Goal: Transaction & Acquisition: Purchase product/service

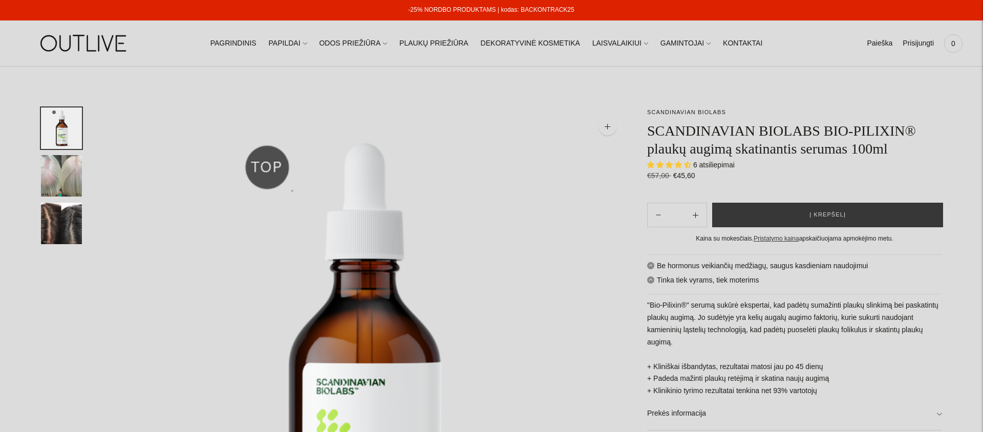
select select "**********"
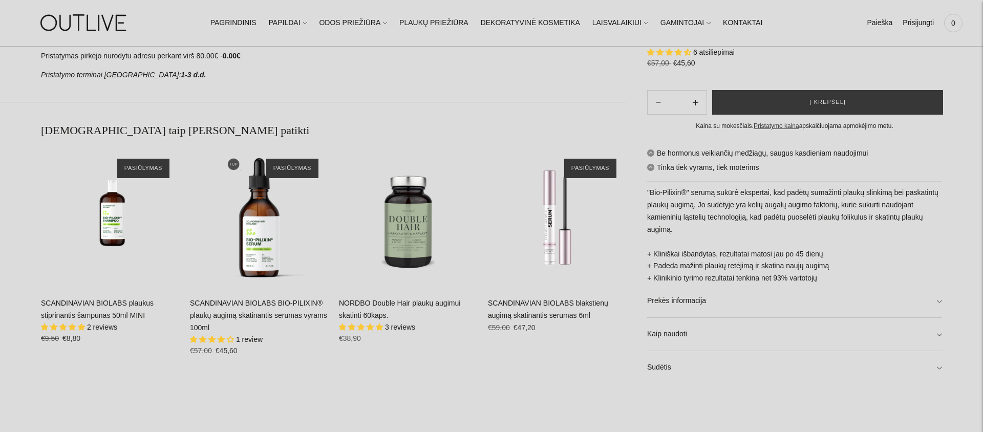
scroll to position [732, 0]
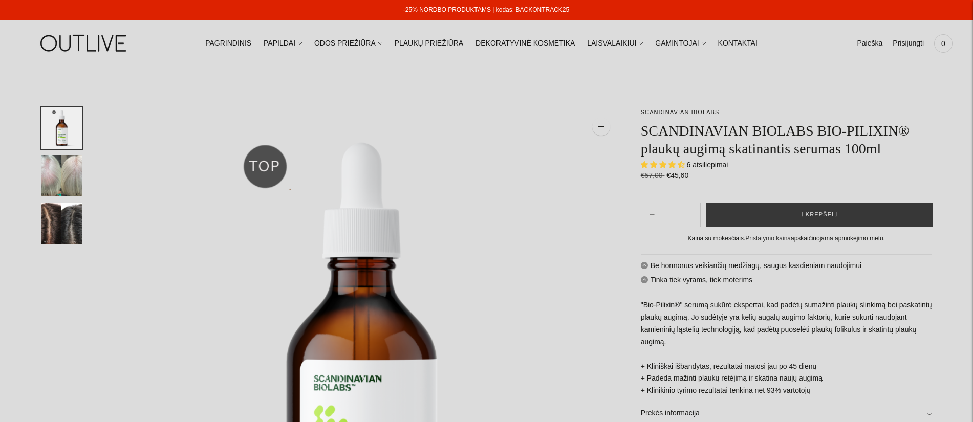
select select "**********"
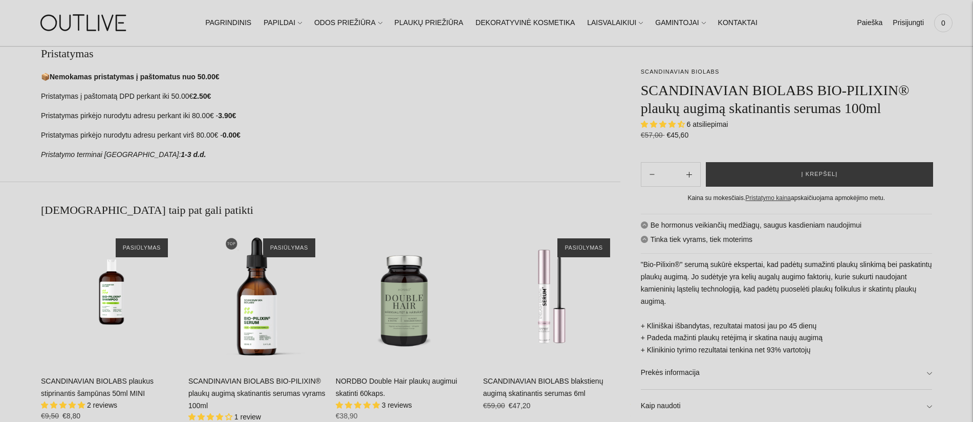
scroll to position [620, 0]
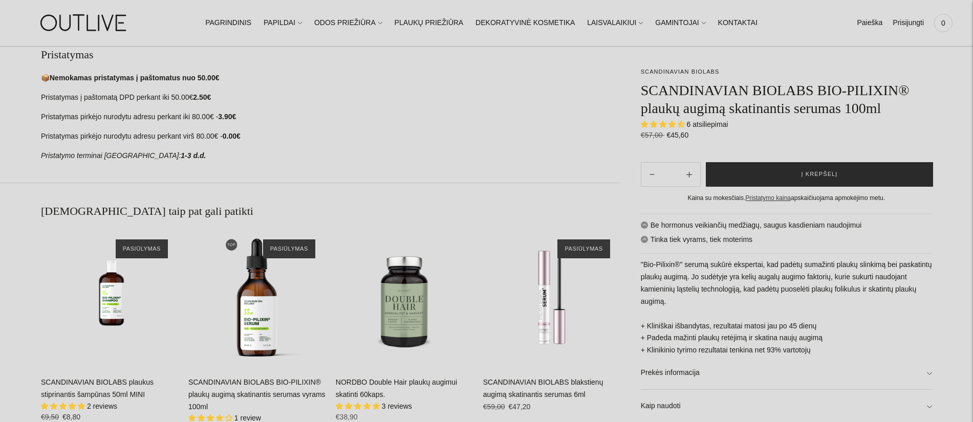
drag, startPoint x: 762, startPoint y: 177, endPoint x: 749, endPoint y: 177, distance: 12.8
click at [761, 177] on button "Į krepšelį" at bounding box center [819, 174] width 227 height 25
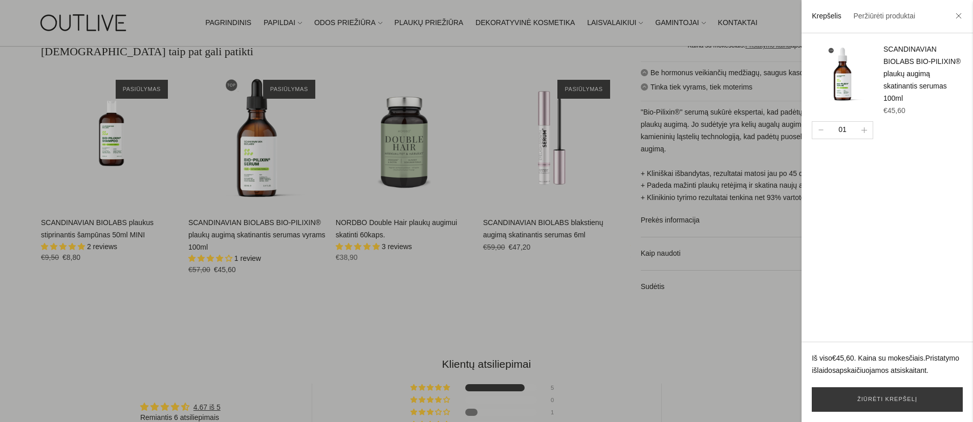
scroll to position [802, 0]
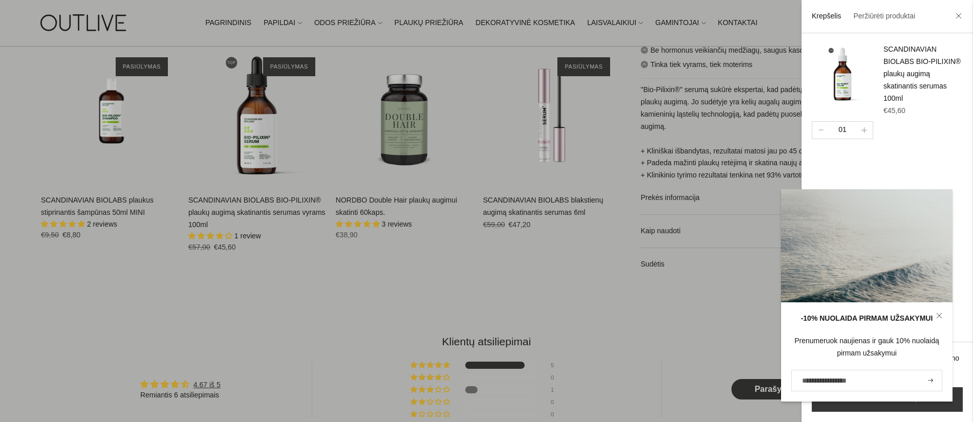
click at [964, 14] on li at bounding box center [959, 17] width 16 height 23
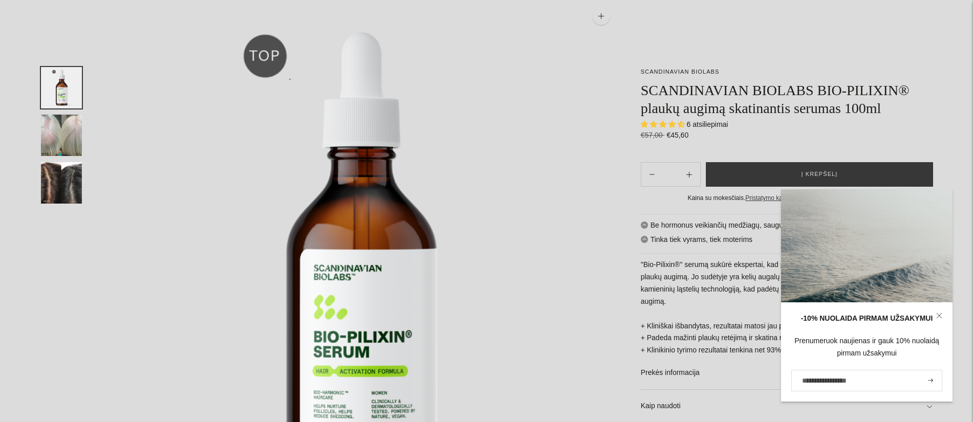
scroll to position [0, 0]
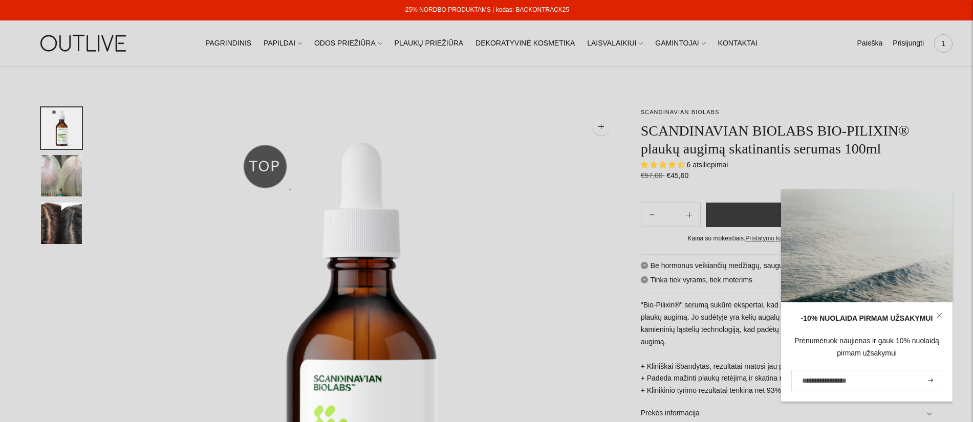
click at [937, 45] on span "1" at bounding box center [943, 43] width 14 height 14
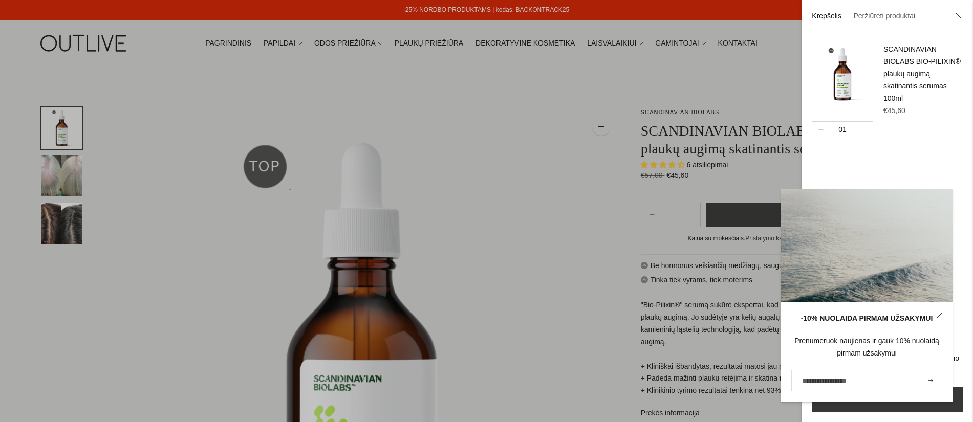
drag, startPoint x: 960, startPoint y: 14, endPoint x: 726, endPoint y: 32, distance: 234.6
click at [960, 14] on icon at bounding box center [959, 16] width 6 height 6
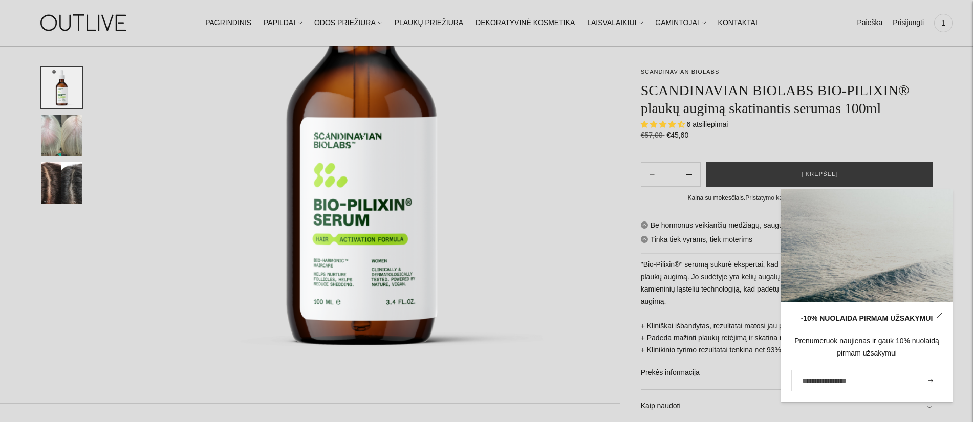
scroll to position [241, 0]
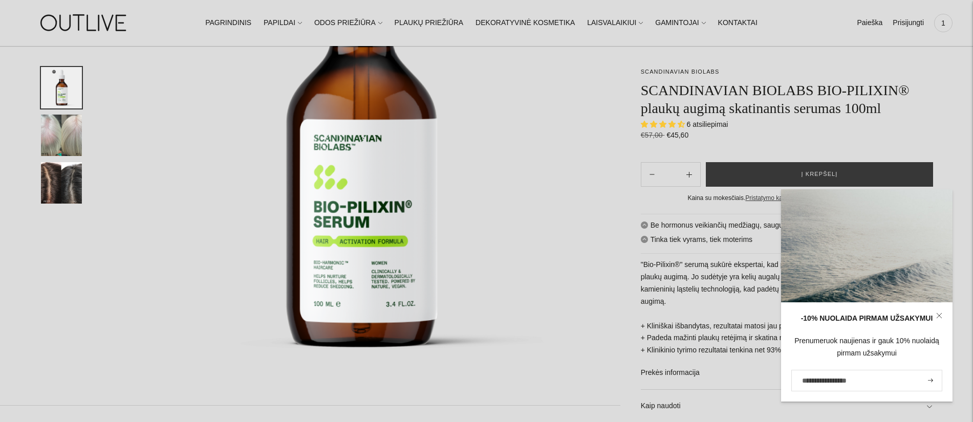
click at [938, 317] on icon at bounding box center [939, 316] width 6 height 6
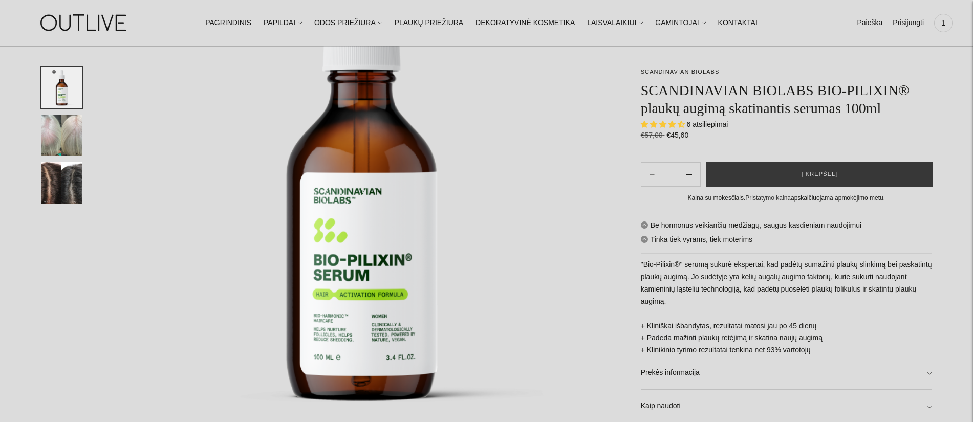
scroll to position [188, 0]
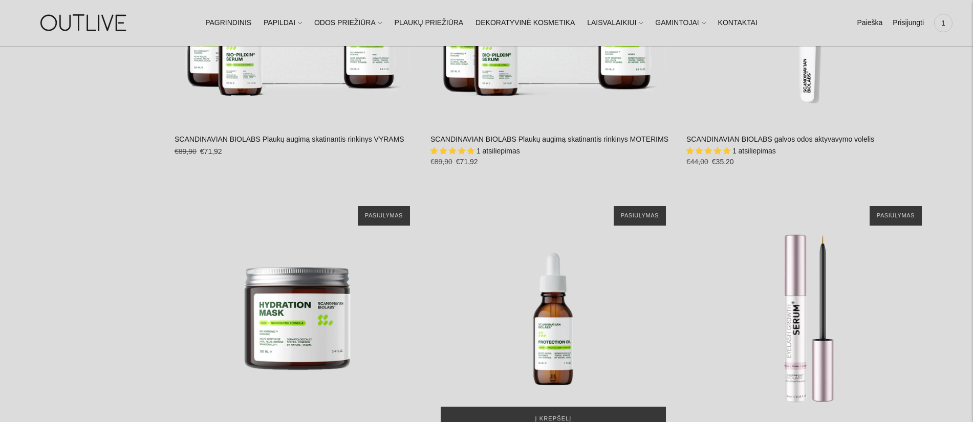
scroll to position [1067, 0]
